Goal: Feedback & Contribution: Leave review/rating

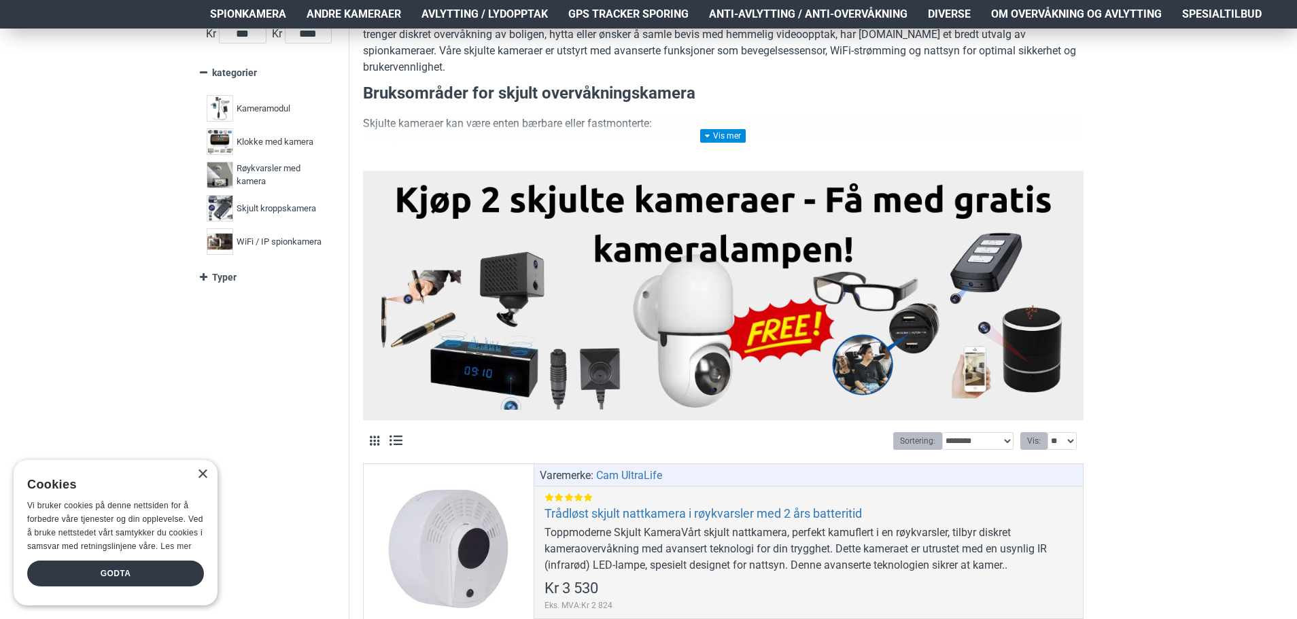
scroll to position [68, 0]
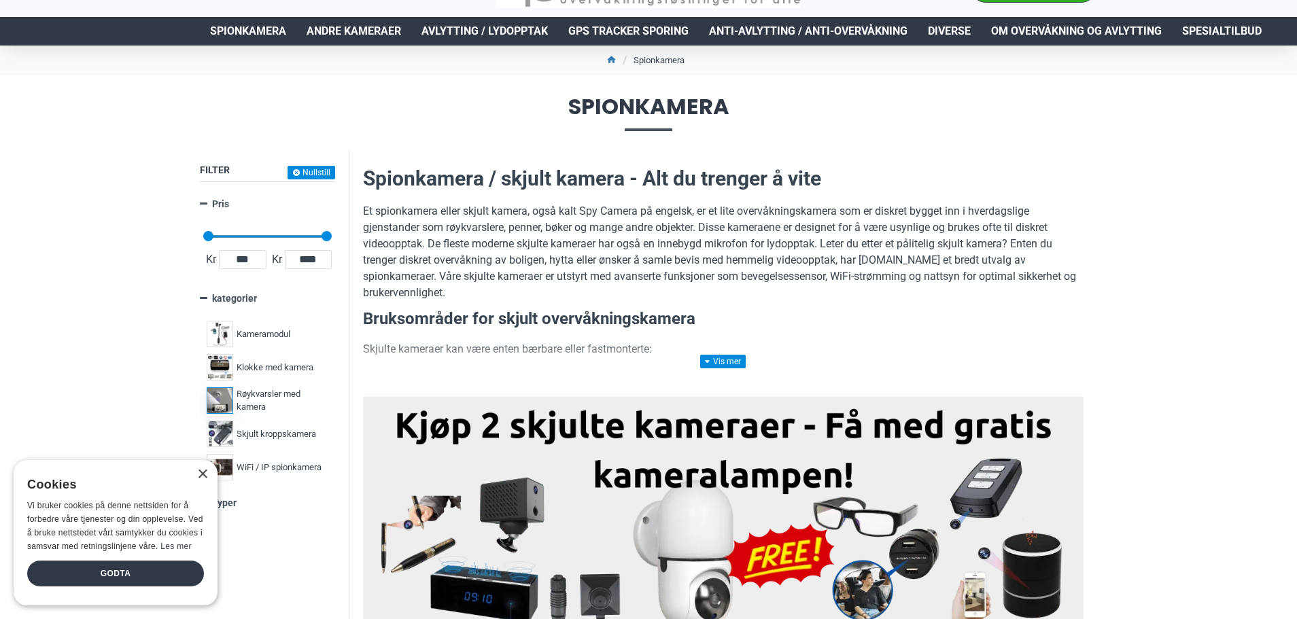
click at [266, 398] on span "Røykvarsler med kamera" at bounding box center [281, 400] width 88 height 27
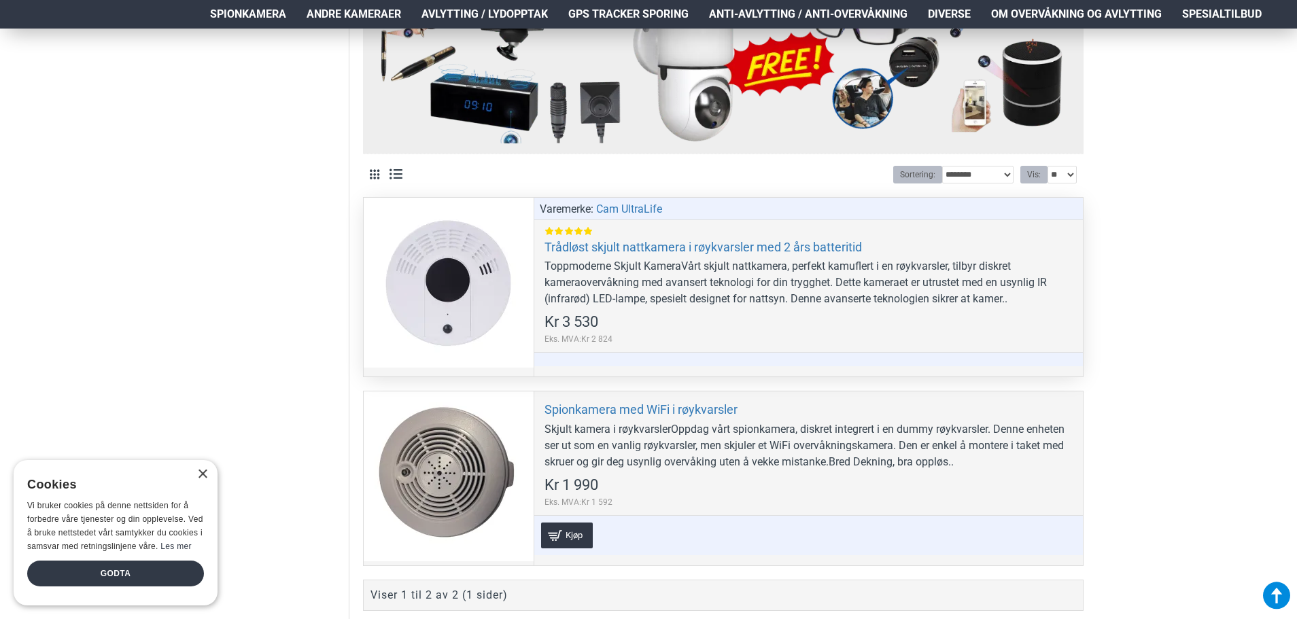
scroll to position [748, 0]
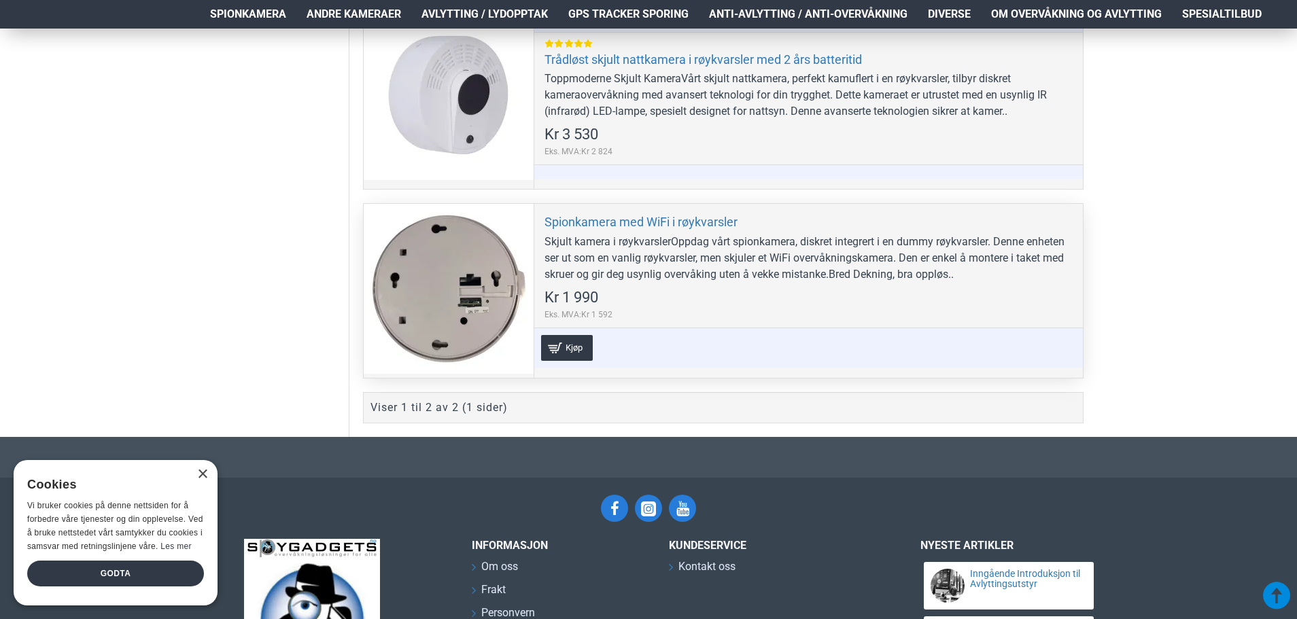
click at [468, 281] on div at bounding box center [449, 289] width 170 height 170
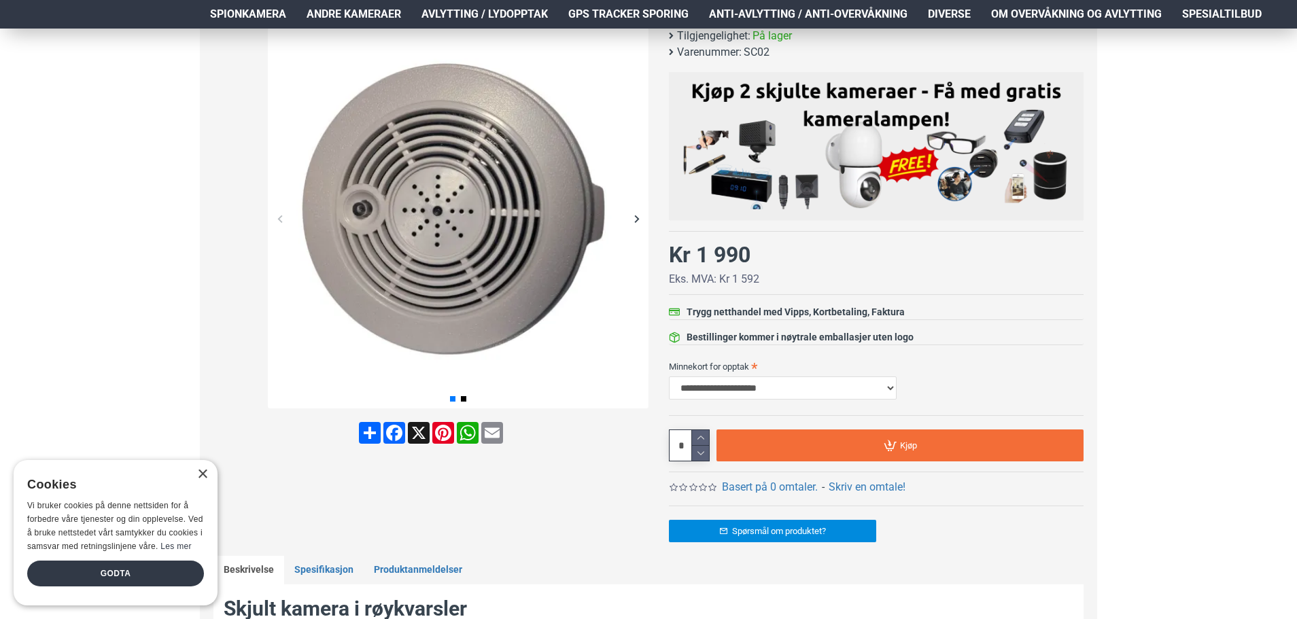
scroll to position [340, 0]
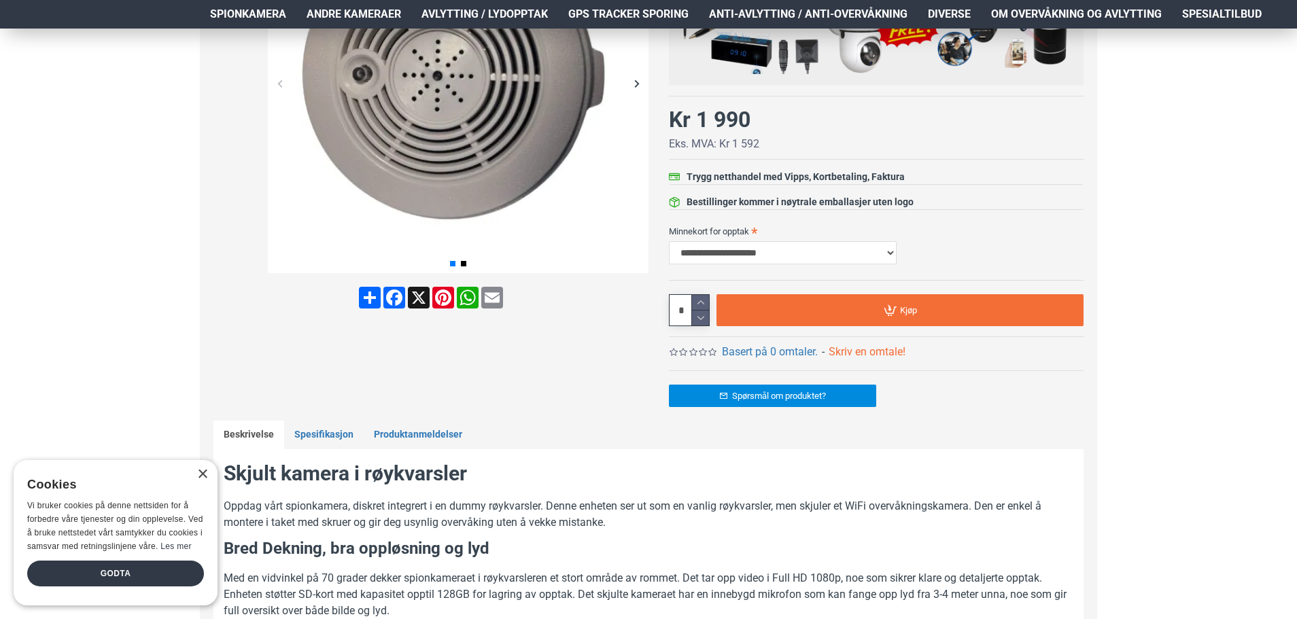
click at [847, 351] on link "Skriv en omtale!" at bounding box center [867, 352] width 77 height 16
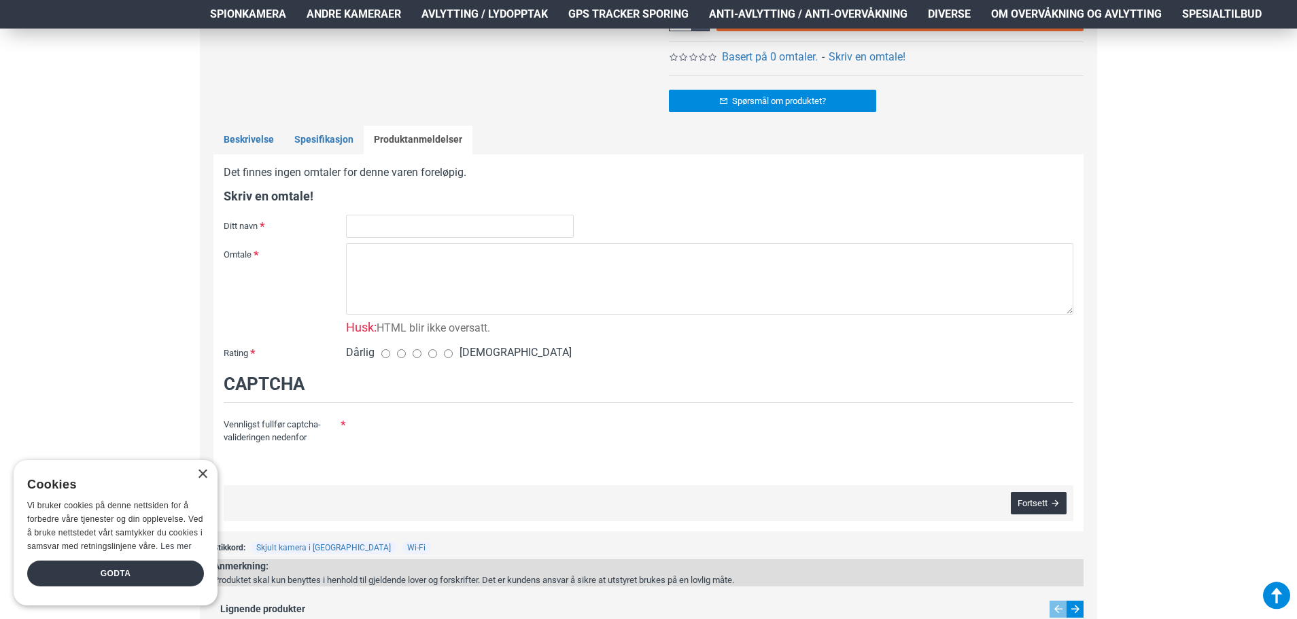
scroll to position [701, 0]
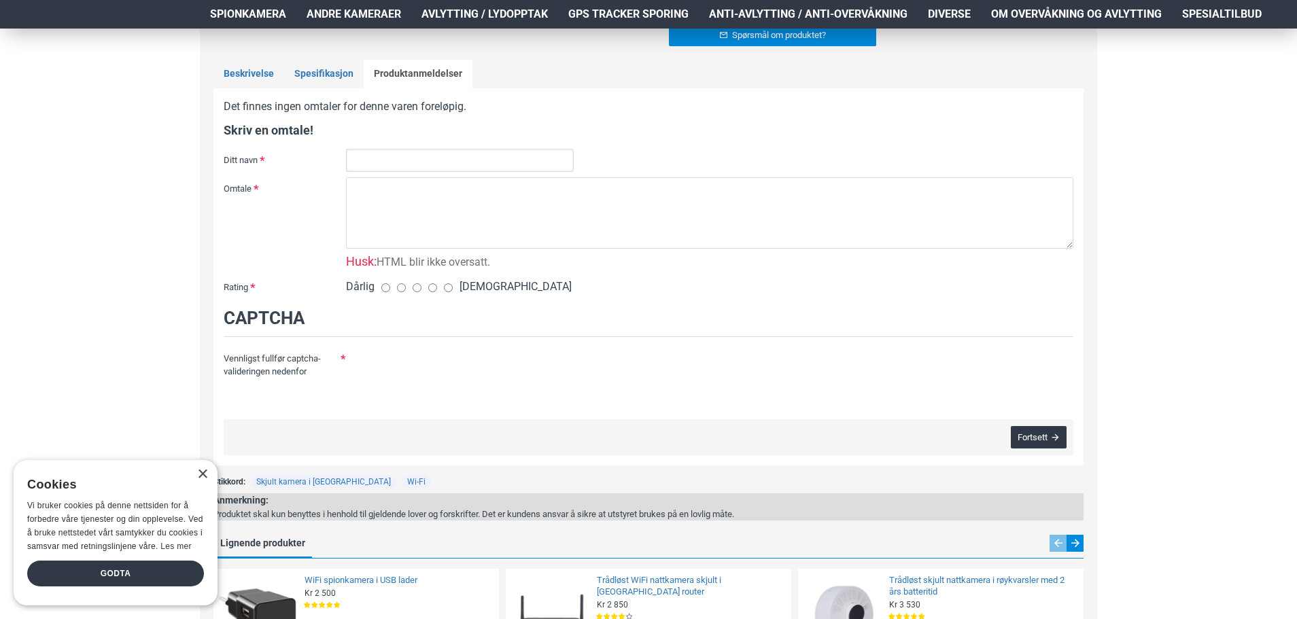
click at [380, 162] on input "Ditt navn" at bounding box center [460, 160] width 228 height 23
click at [375, 209] on textarea "Omtale" at bounding box center [709, 212] width 727 height 71
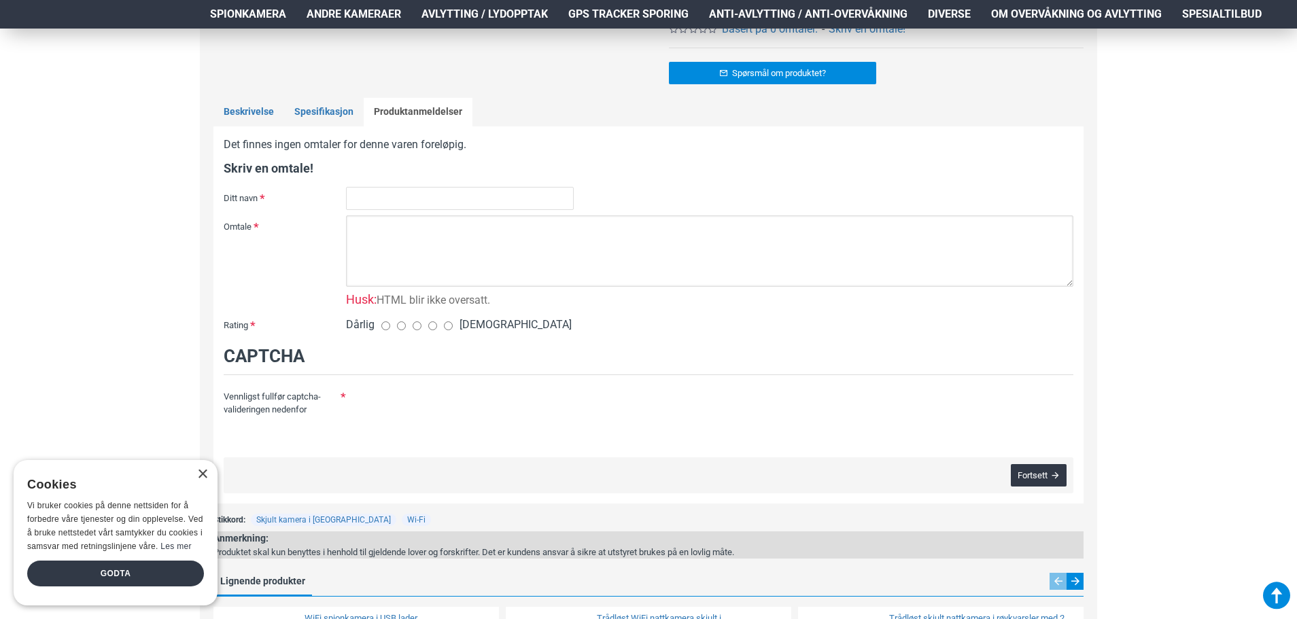
scroll to position [633, 0]
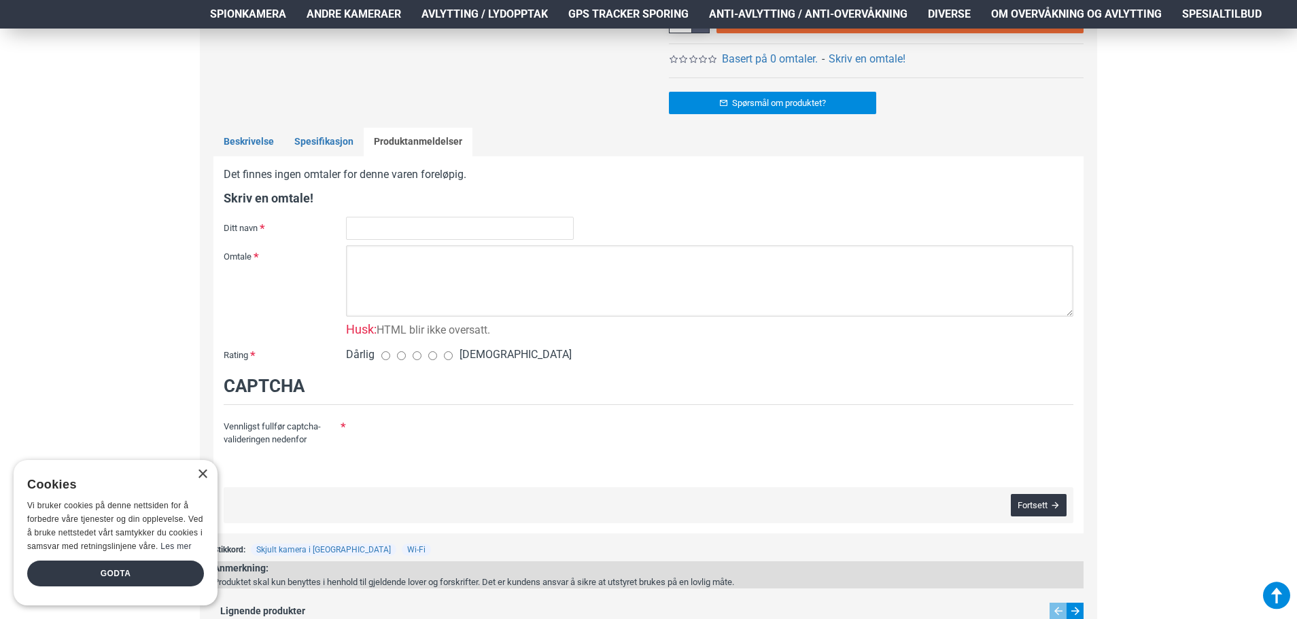
click at [385, 258] on textarea "Omtale" at bounding box center [709, 280] width 727 height 71
click at [366, 230] on input "Ditt navn" at bounding box center [460, 228] width 228 height 23
click at [374, 230] on input "Ditt navn" at bounding box center [460, 228] width 228 height 23
click at [376, 260] on textarea "Omtale" at bounding box center [709, 280] width 727 height 71
click at [377, 232] on input "Ditt navn" at bounding box center [460, 228] width 228 height 23
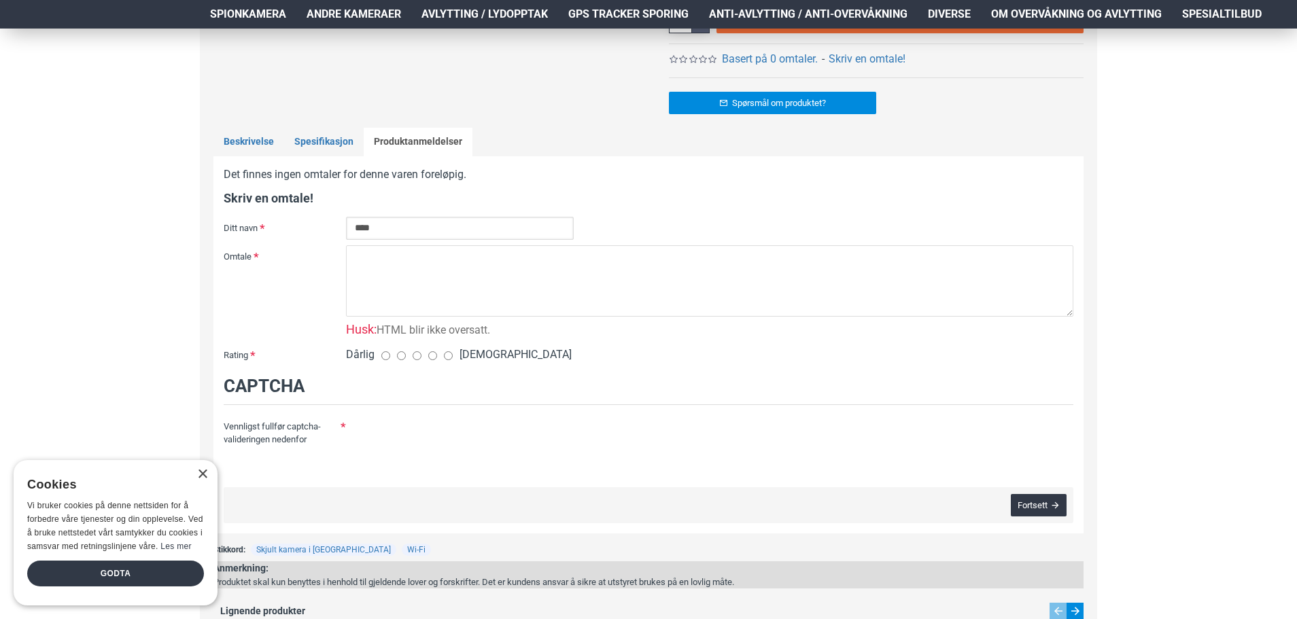
type input "****"
click at [379, 268] on textarea "Omtale" at bounding box center [709, 280] width 727 height 71
type textarea "*"
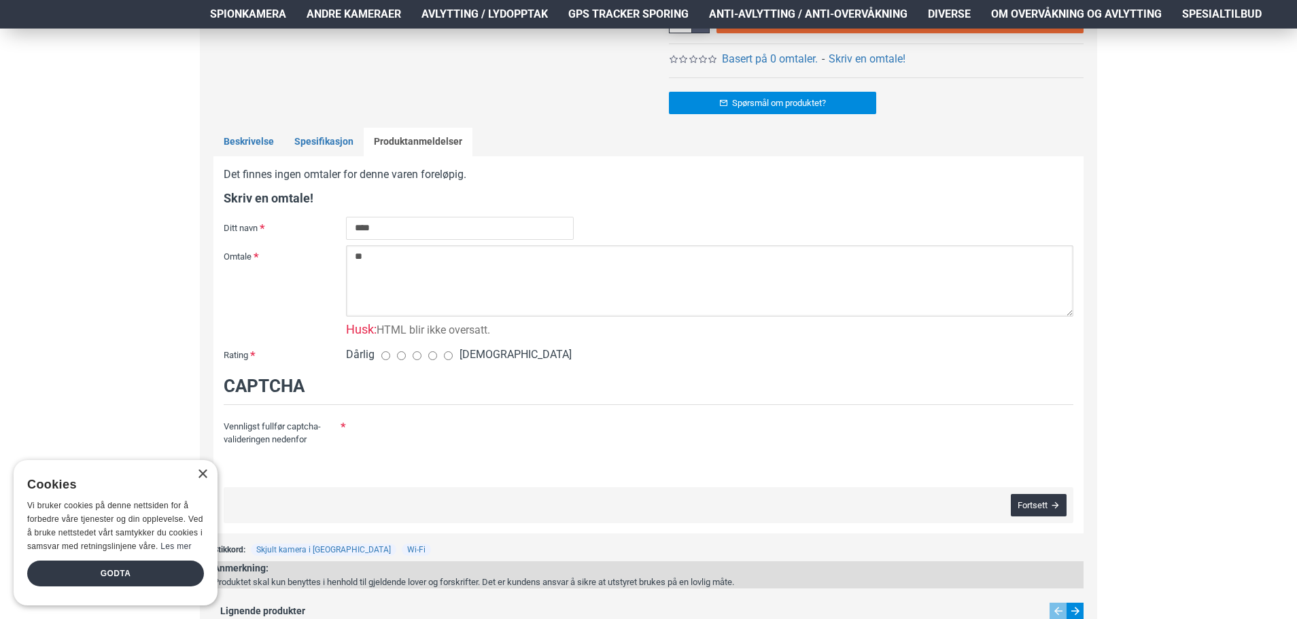
type textarea "*"
type textarea "**********"
click at [164, 571] on div "Godta" at bounding box center [115, 574] width 177 height 26
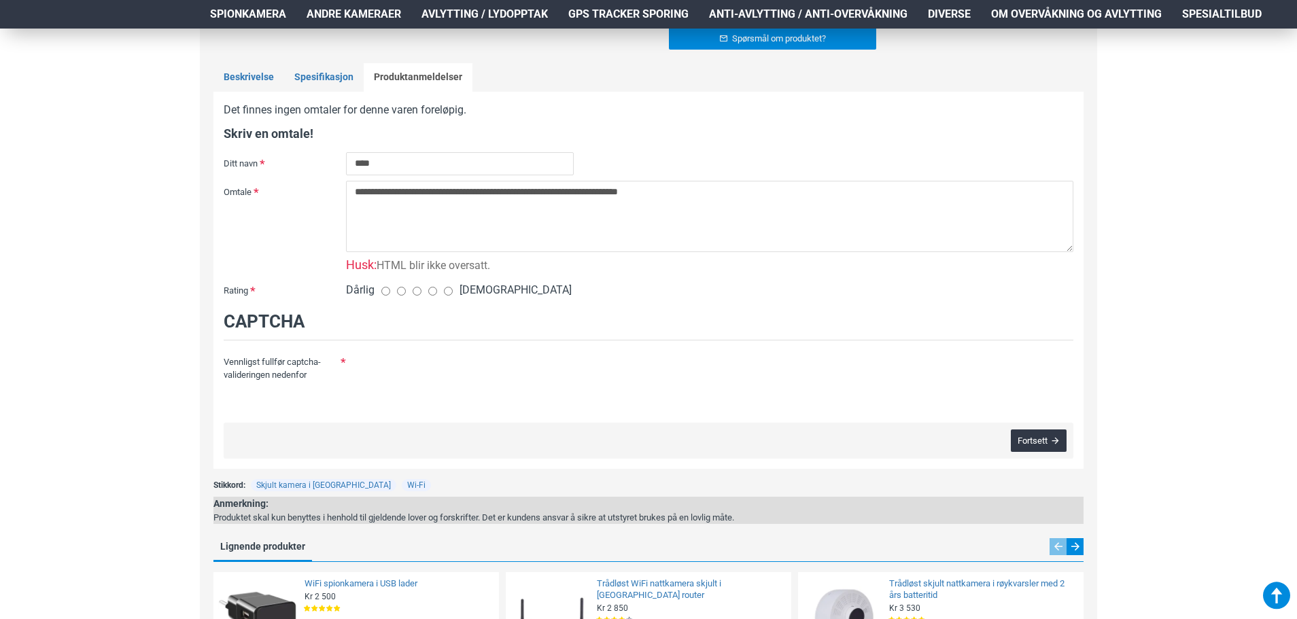
scroll to position [701, 0]
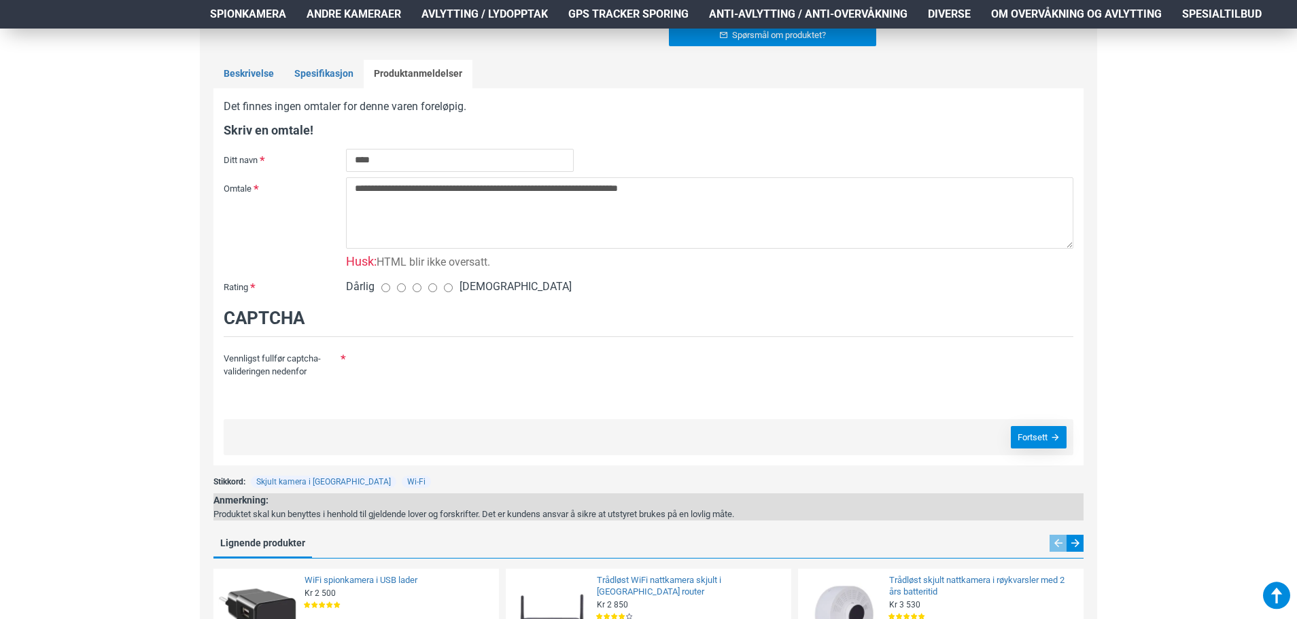
click at [1037, 436] on button "Fortsett" at bounding box center [1039, 437] width 56 height 22
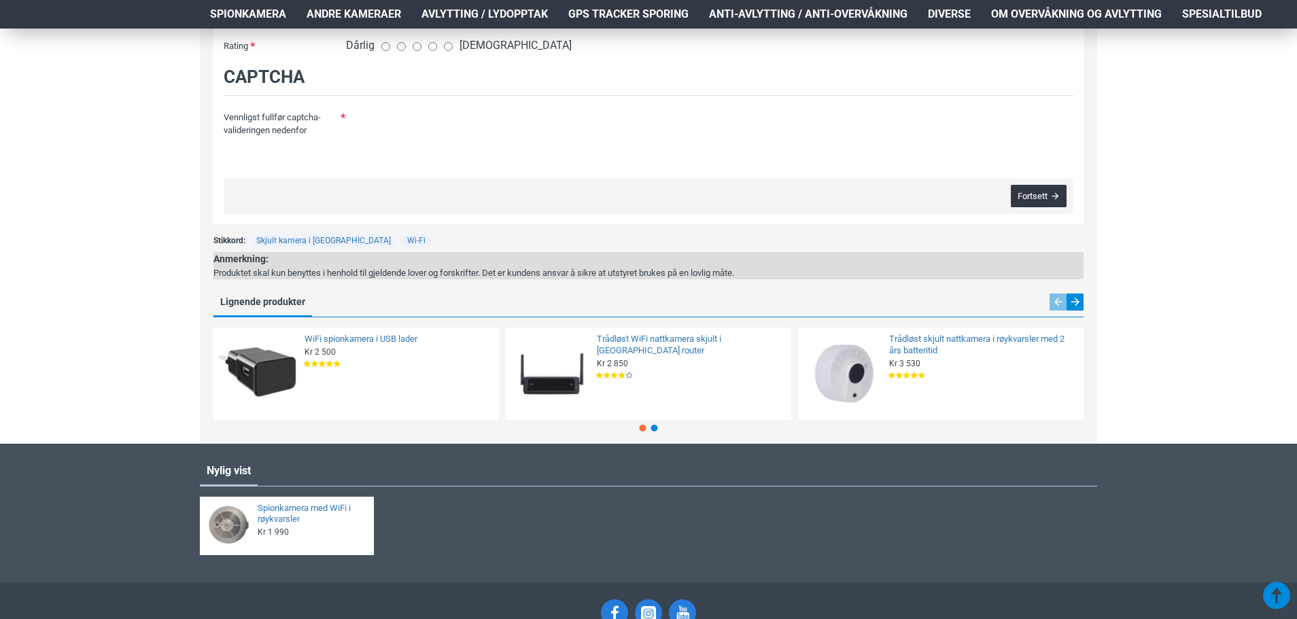
scroll to position [973, 0]
click at [621, 341] on link "Trådløst WiFi nattkamera skjult i [GEOGRAPHIC_DATA] router" at bounding box center [690, 345] width 186 height 23
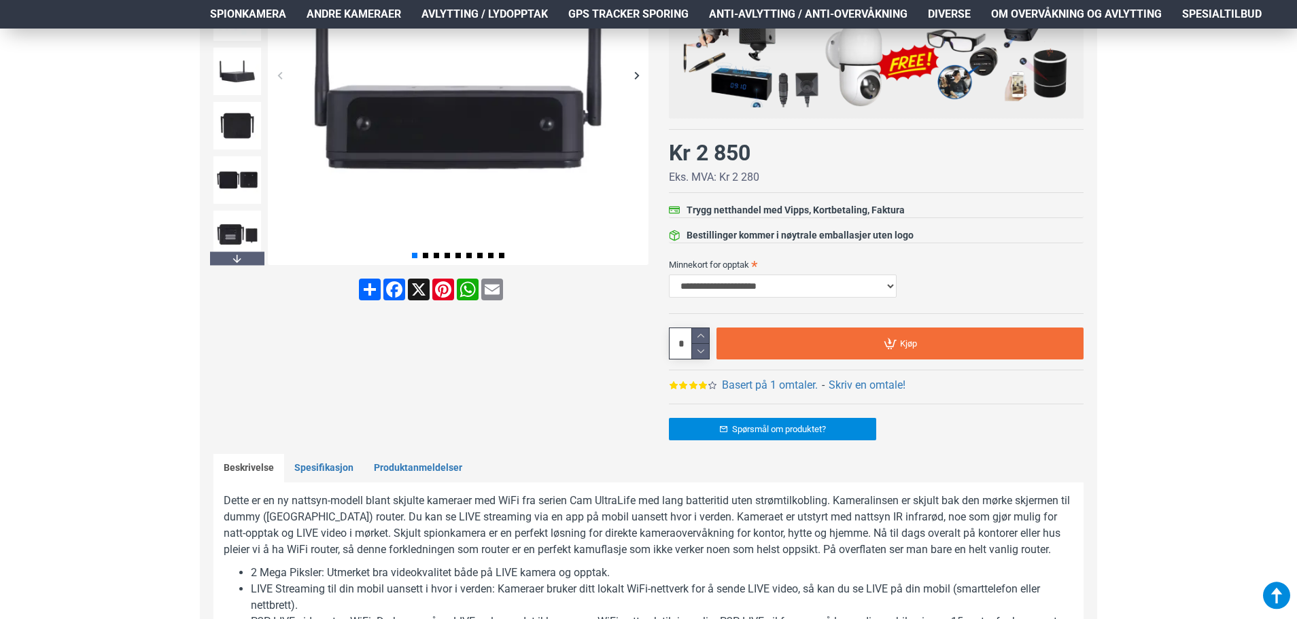
scroll to position [340, 0]
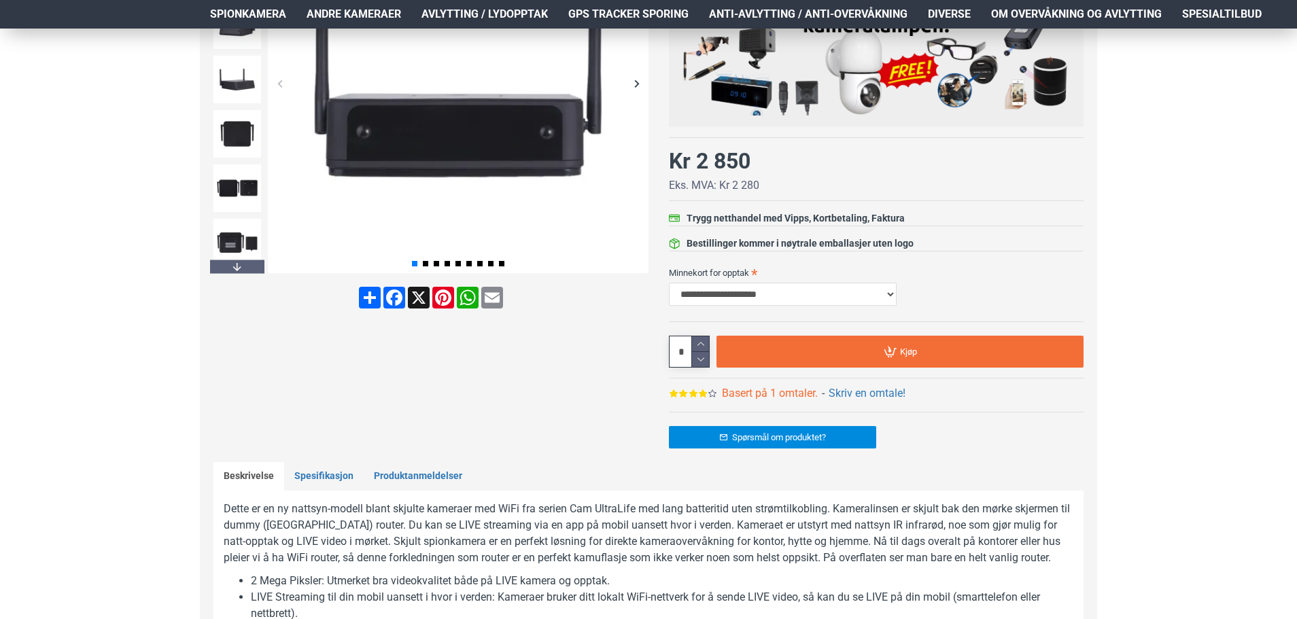
click at [762, 391] on link "Basert på 1 omtaler." at bounding box center [770, 393] width 96 height 16
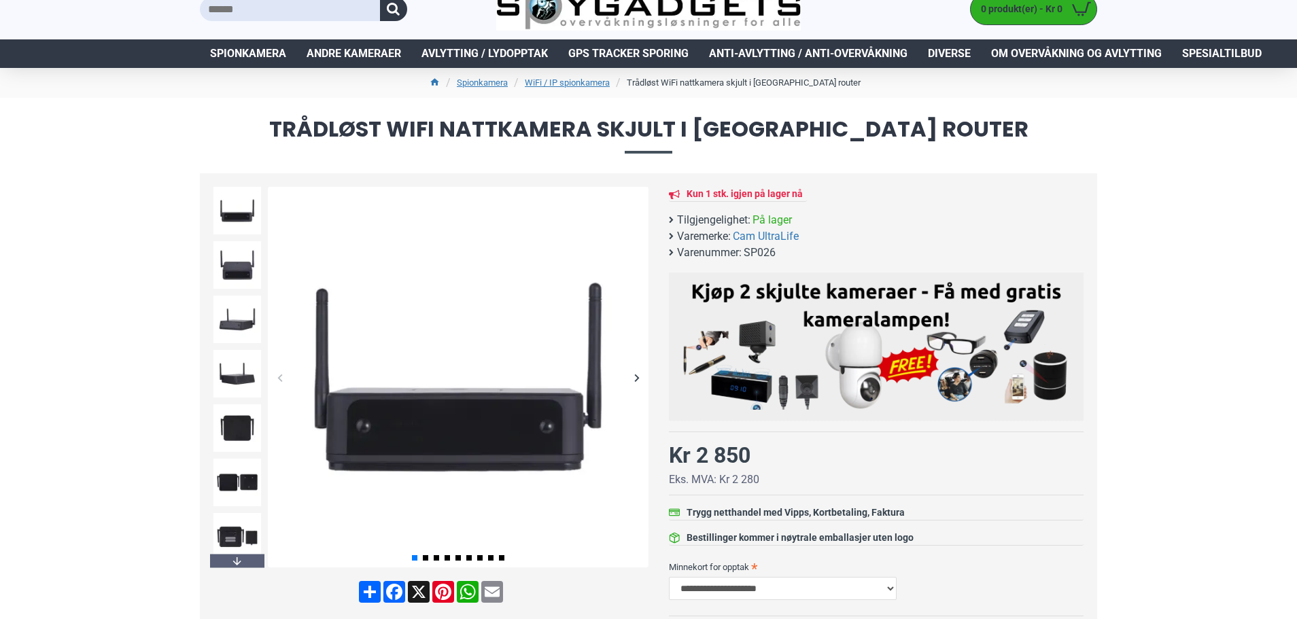
scroll to position [0, 0]
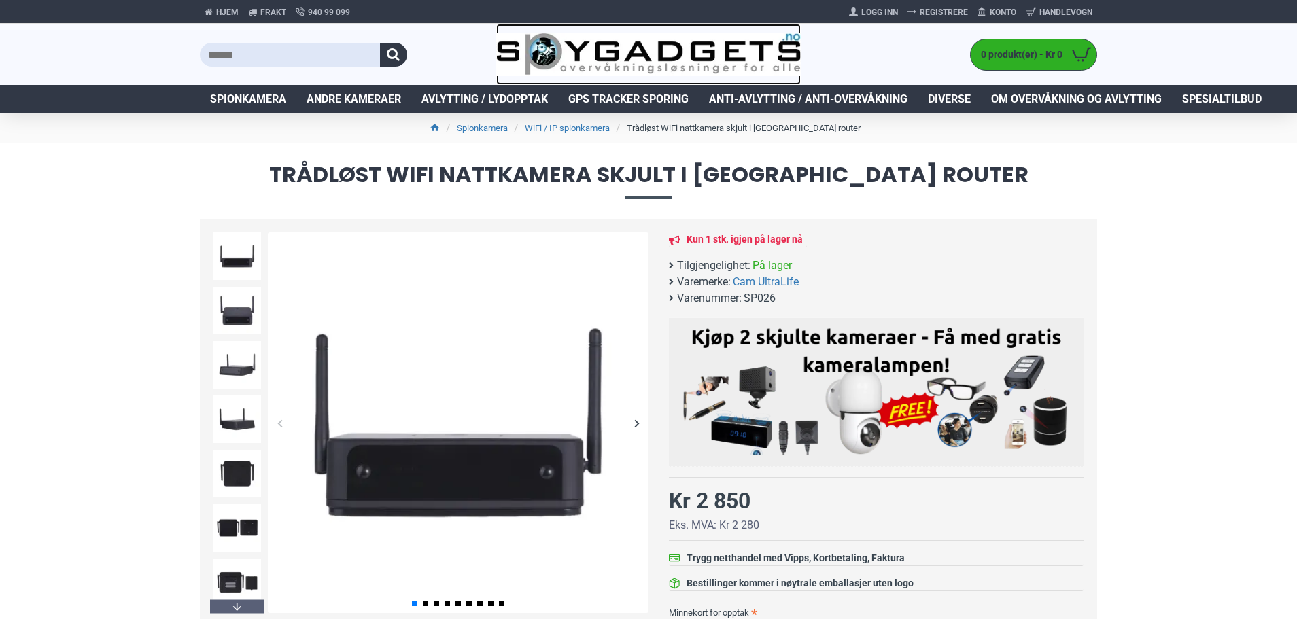
click at [693, 43] on img at bounding box center [648, 55] width 305 height 44
